Goal: Entertainment & Leisure: Consume media (video, audio)

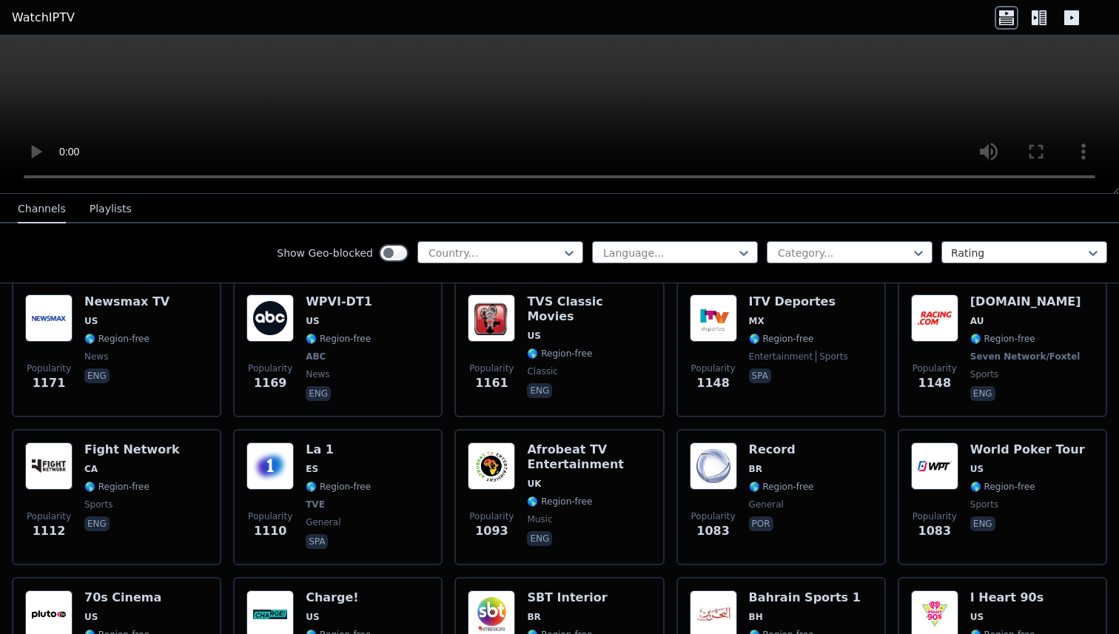
scroll to position [1974, 0]
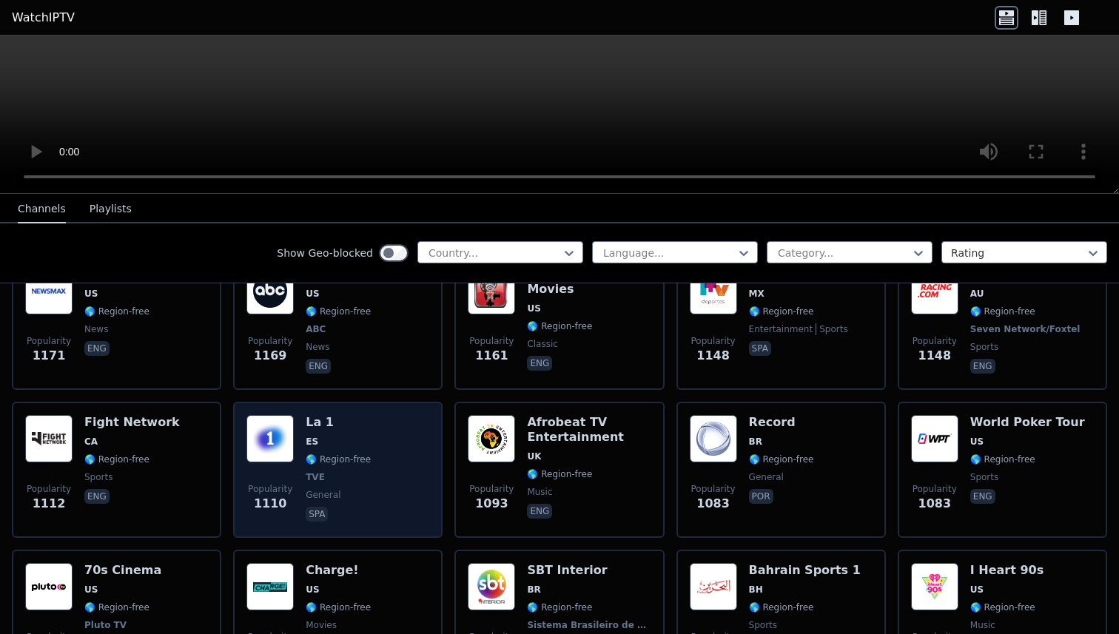
click at [357, 454] on div "La 1 ES 🌎 Region-free TVE general spa" at bounding box center [338, 470] width 65 height 110
click at [254, 453] on div "Popularity 1110" at bounding box center [269, 470] width 47 height 110
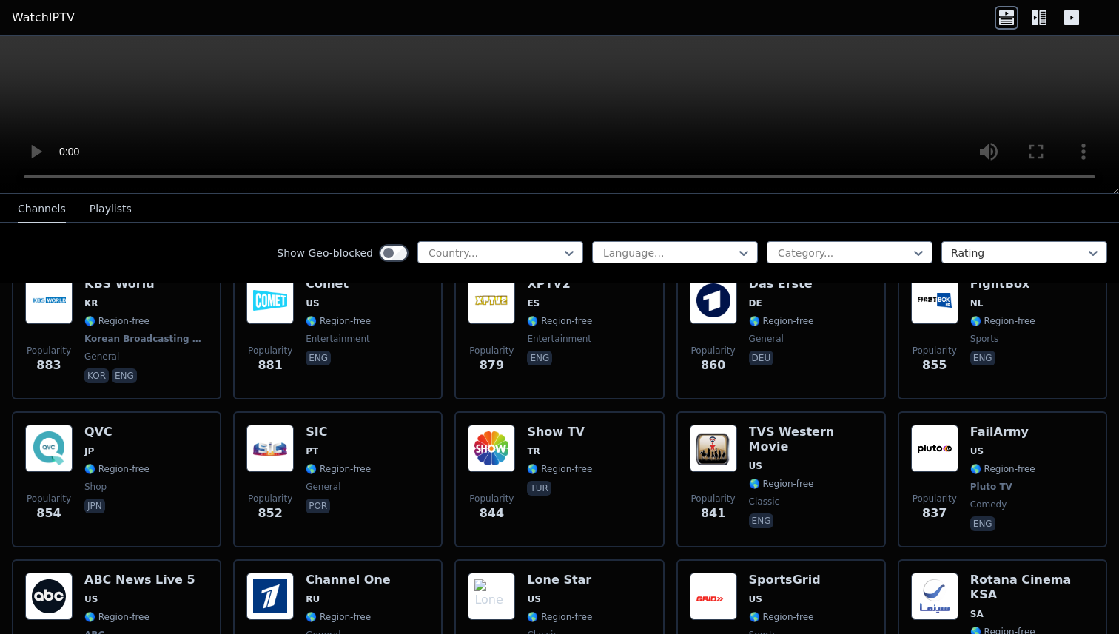
scroll to position [2998, 0]
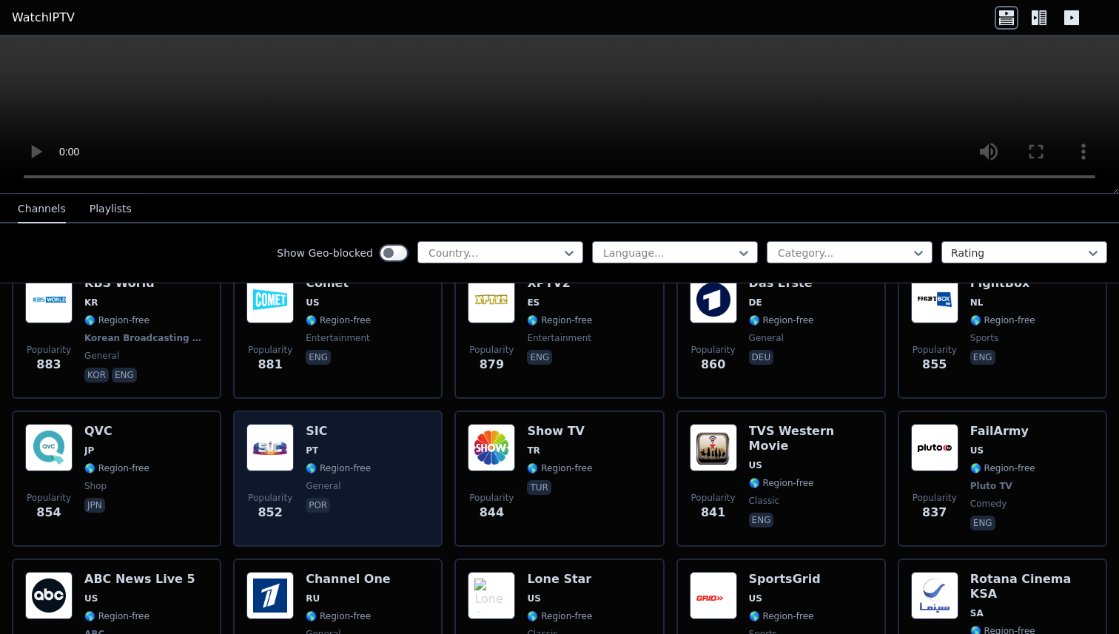
click at [291, 451] on img at bounding box center [269, 447] width 47 height 47
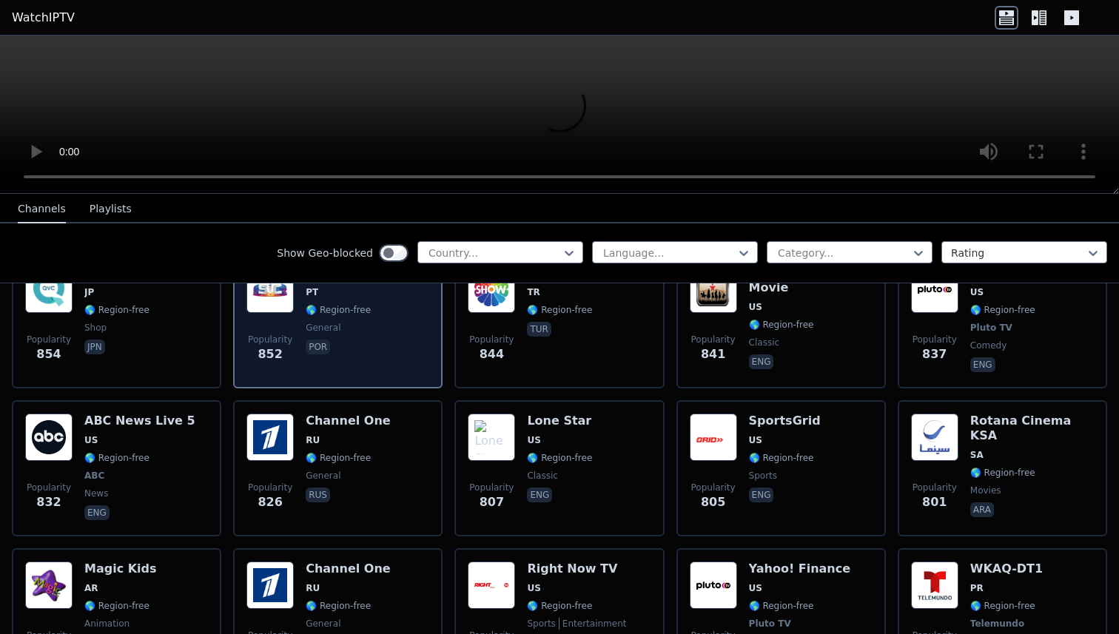
scroll to position [3166, 0]
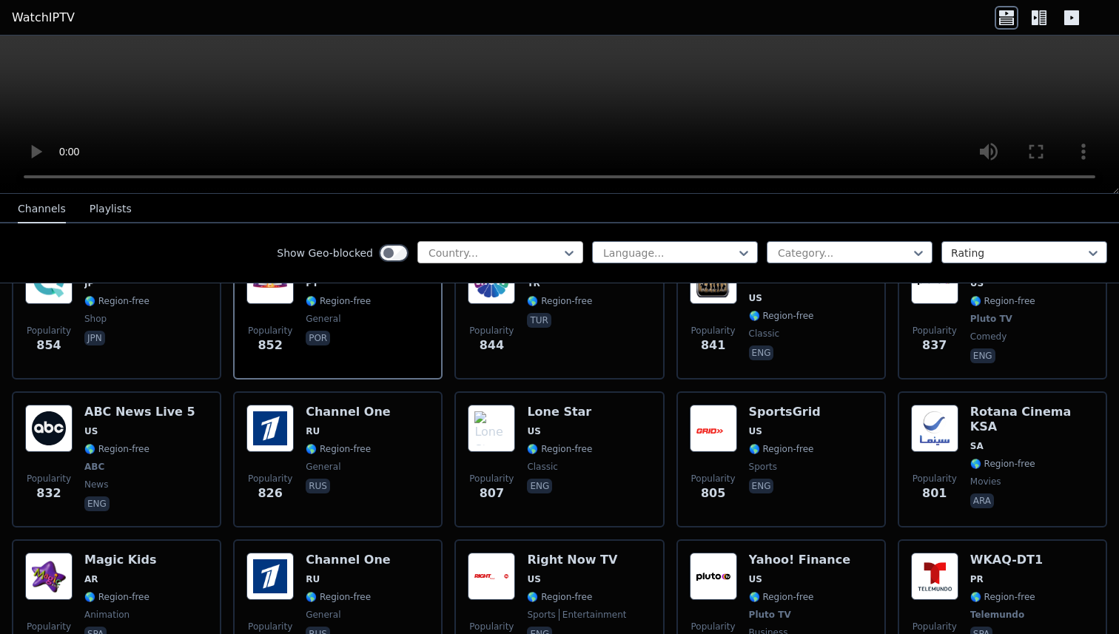
click at [539, 255] on div at bounding box center [494, 253] width 135 height 15
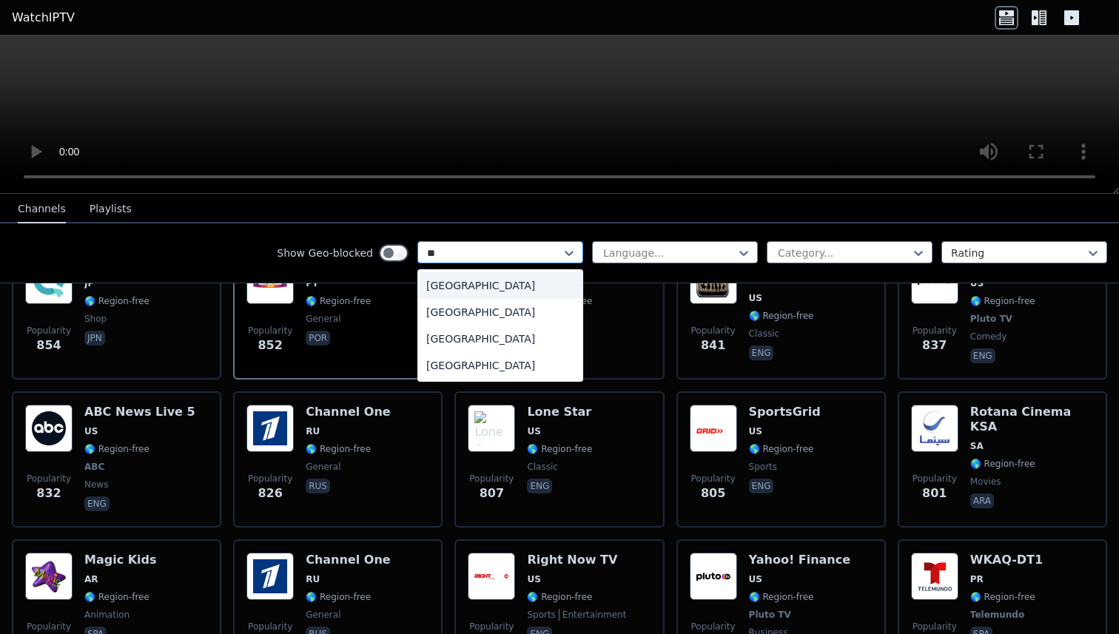
type input "***"
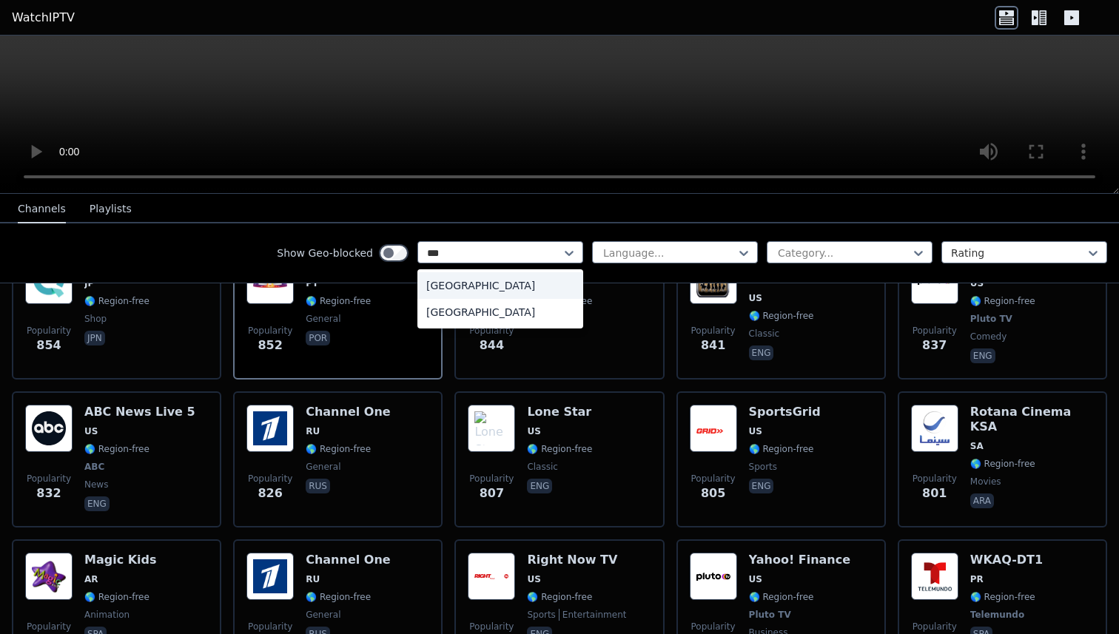
click at [460, 280] on div "[GEOGRAPHIC_DATA]" at bounding box center [500, 285] width 166 height 27
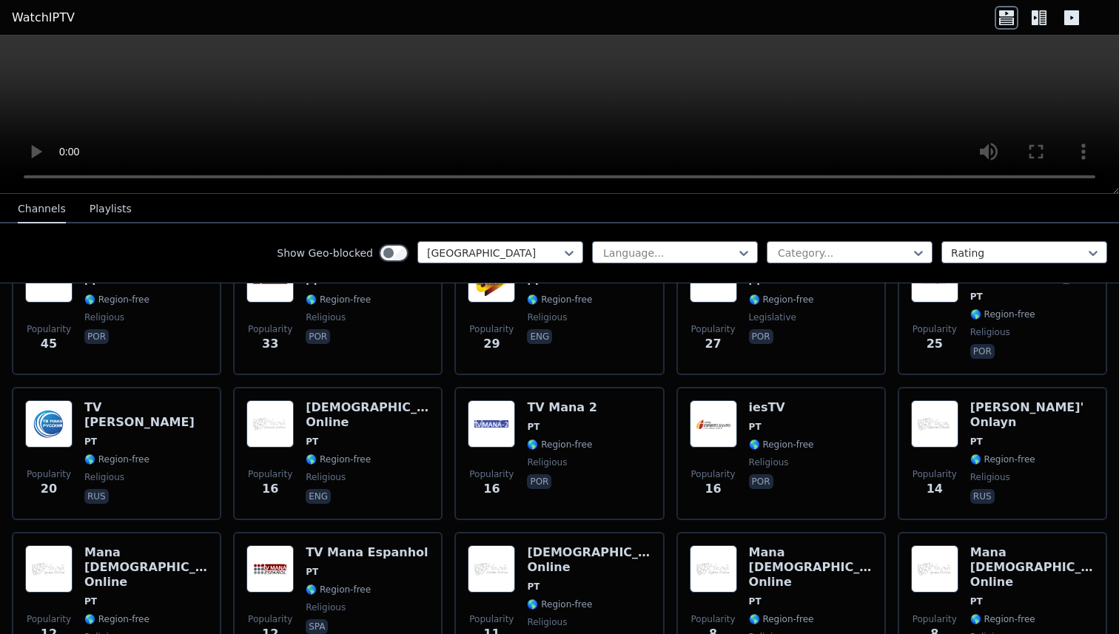
scroll to position [744, 0]
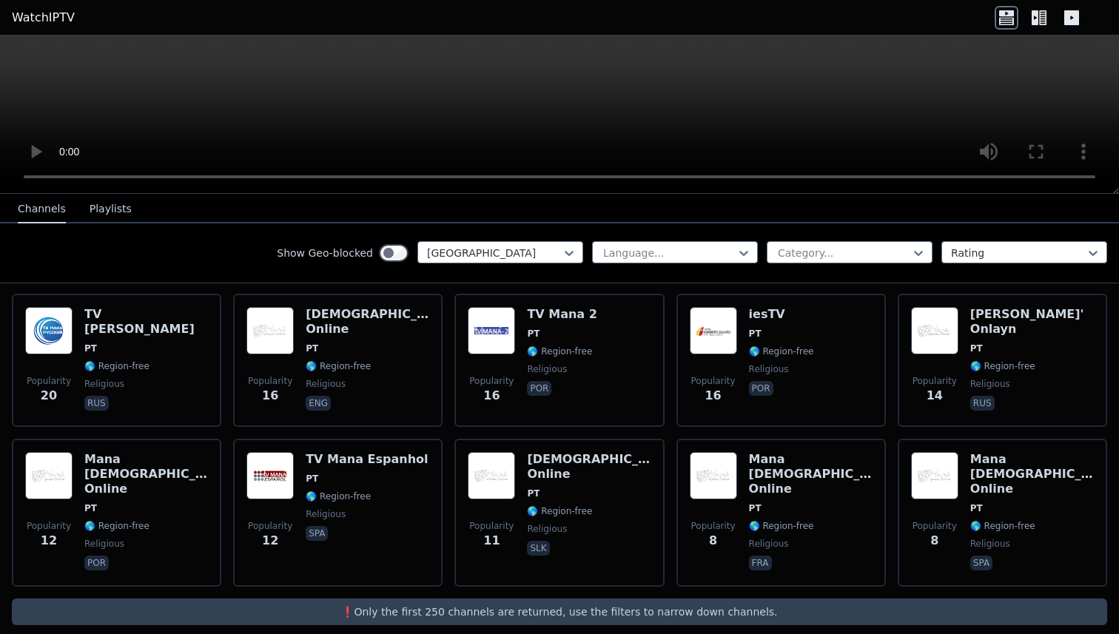
click at [816, 241] on div "Show Geo-blocked option [GEOGRAPHIC_DATA], selected. Portugal Language... Categ…" at bounding box center [559, 254] width 1119 height 60
click at [816, 255] on div at bounding box center [843, 253] width 135 height 15
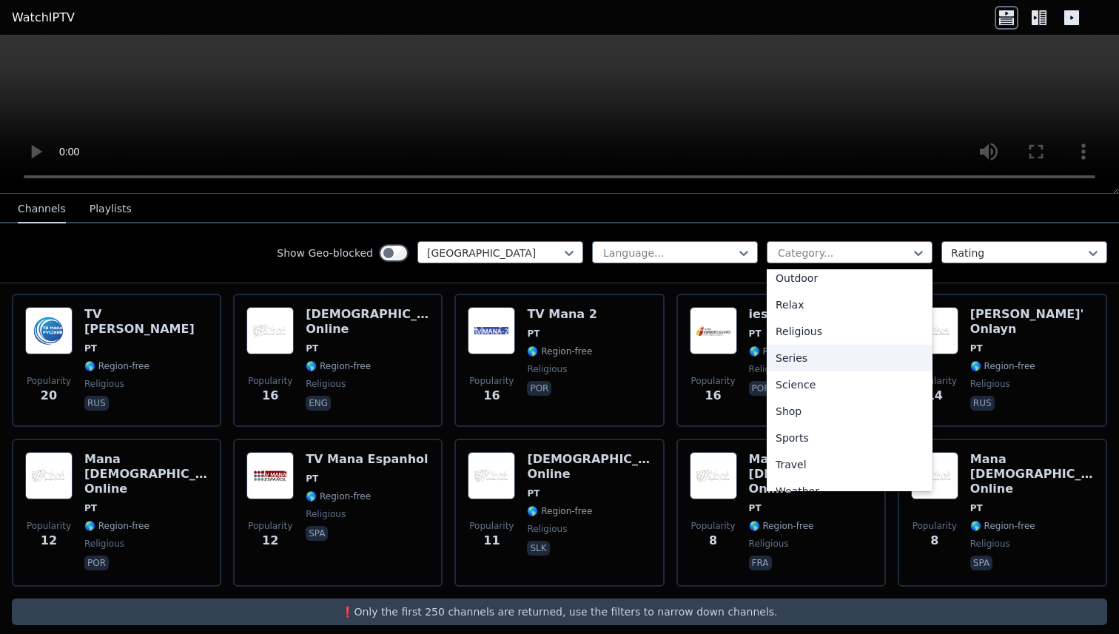
scroll to position [495, 0]
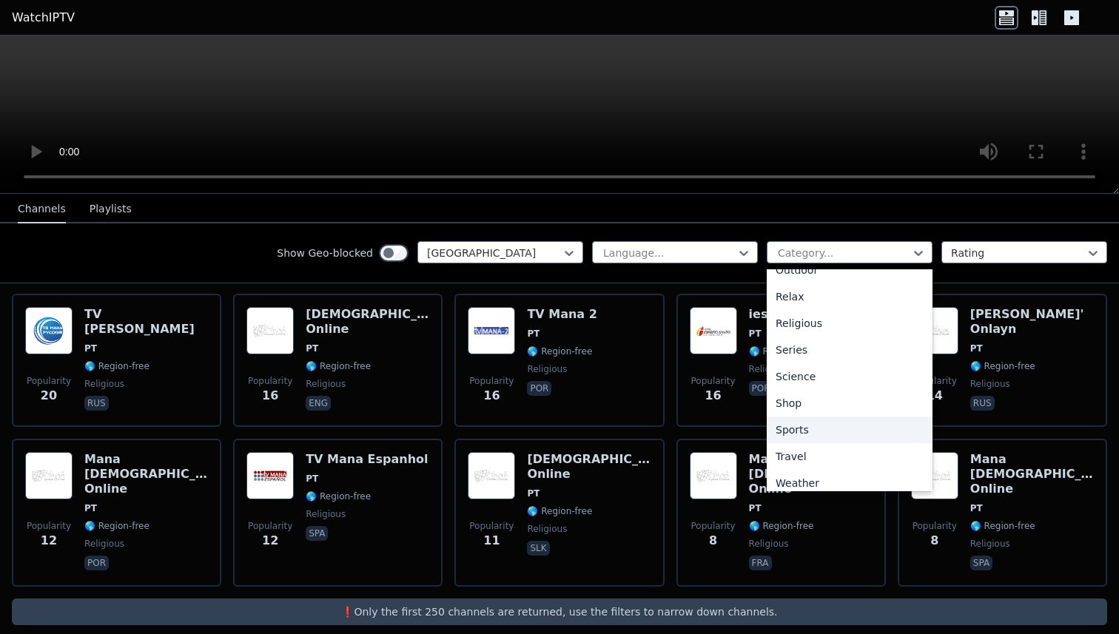
click at [807, 435] on div "Sports" at bounding box center [850, 430] width 166 height 27
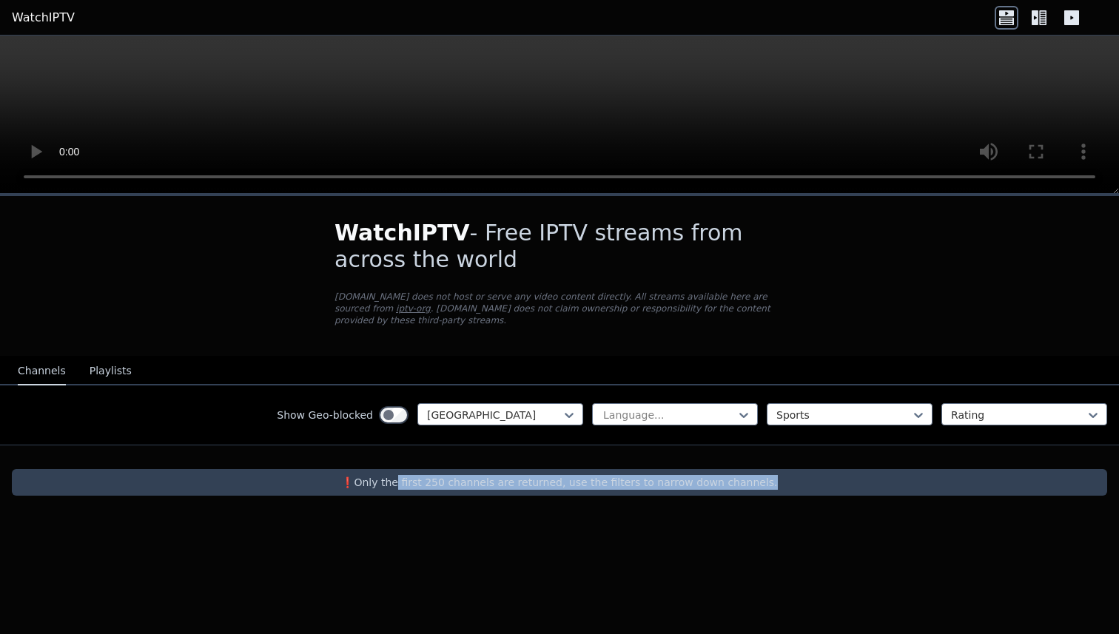
drag, startPoint x: 412, startPoint y: 486, endPoint x: 591, endPoint y: 500, distance: 179.0
click at [591, 500] on div "WatchIPTV - Free IPTV streams from across the world [DOMAIN_NAME] does not host…" at bounding box center [559, 357] width 1119 height 323
drag, startPoint x: 668, startPoint y: 488, endPoint x: 722, endPoint y: 477, distance: 54.3
click at [722, 477] on p "❗️Only the first 250 channels are returned, use the filters to narrow down chan…" at bounding box center [560, 482] width 1084 height 15
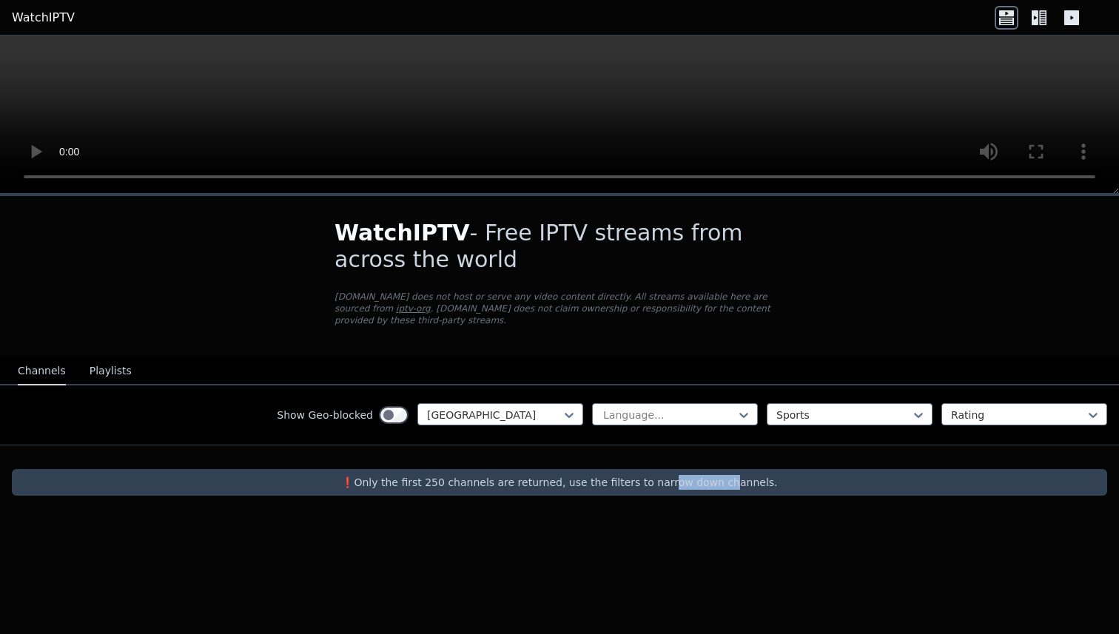
click at [722, 477] on p "❗️Only the first 250 channels are returned, use the filters to narrow down chan…" at bounding box center [560, 482] width 1084 height 15
